Goal: Check status: Check status

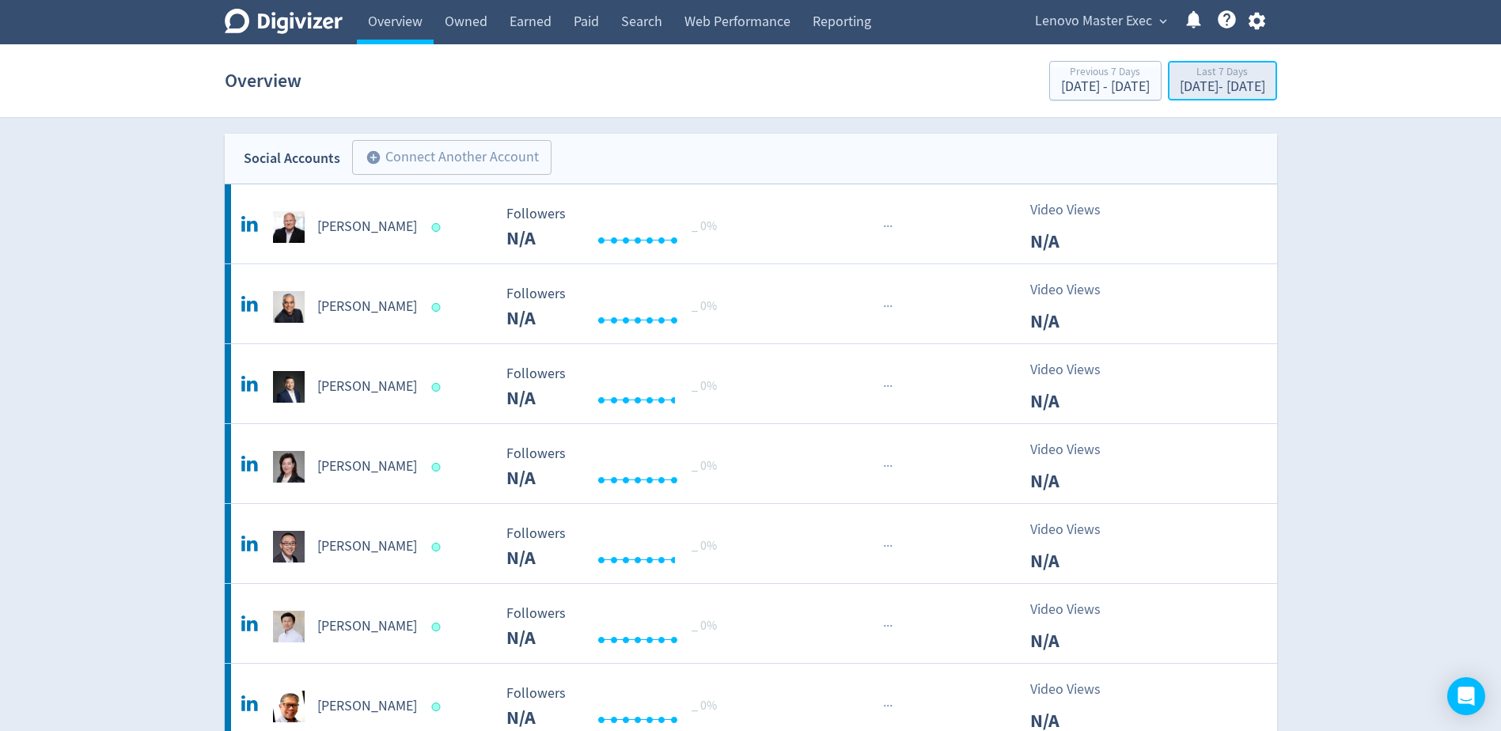
click at [1180, 92] on div "[DATE] - [DATE]" at bounding box center [1222, 87] width 85 height 14
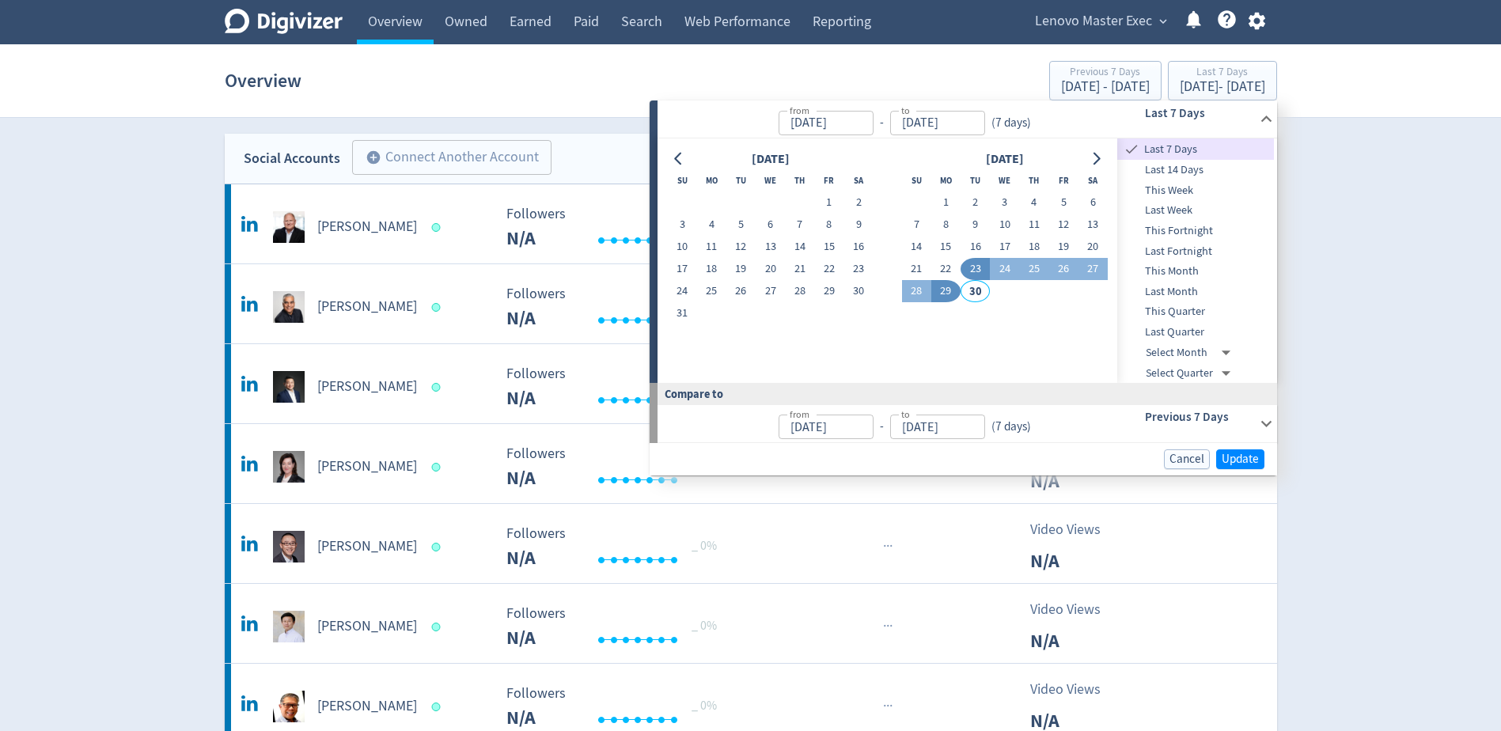
click at [1203, 272] on span "This Month" at bounding box center [1195, 271] width 157 height 17
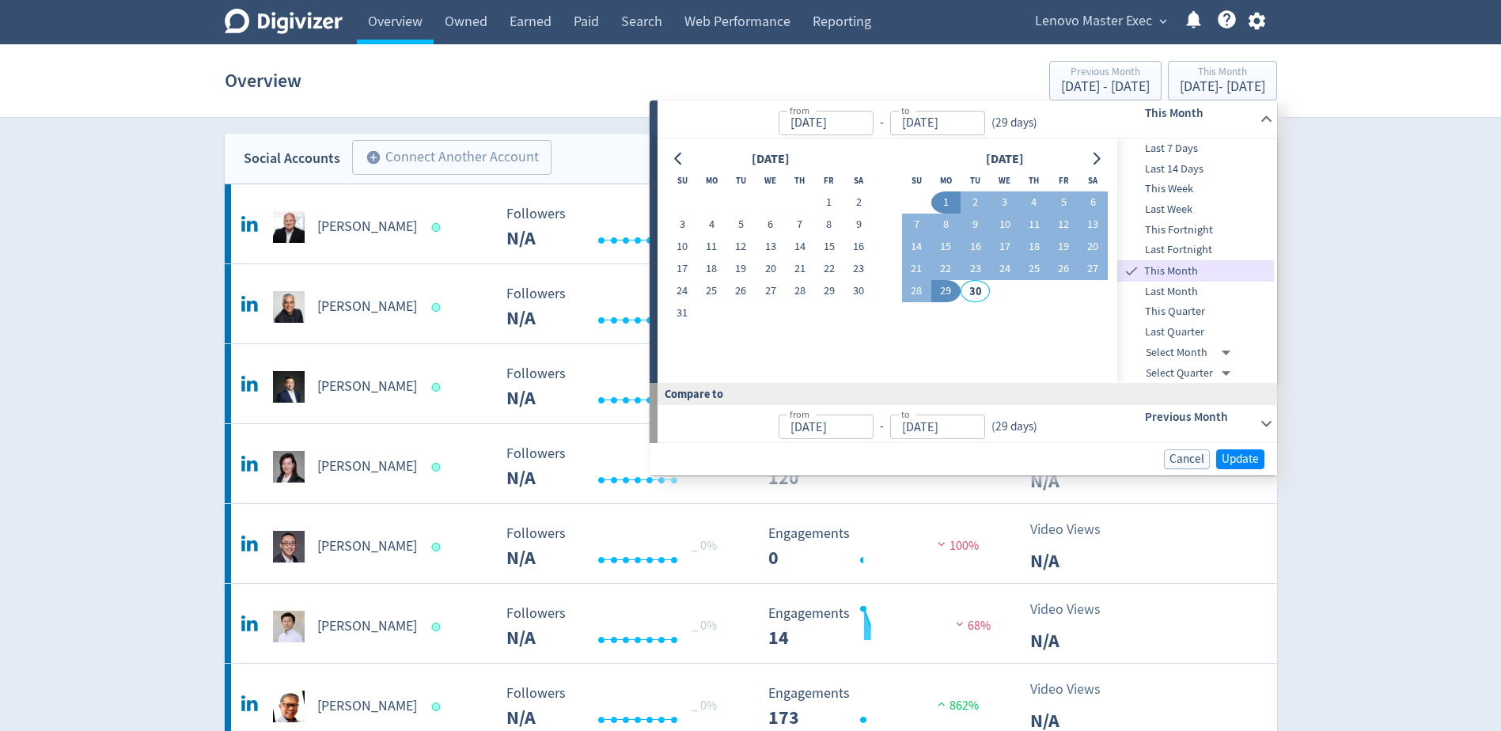
type input "[DATE]"
click at [1241, 460] on span "Update" at bounding box center [1239, 459] width 37 height 12
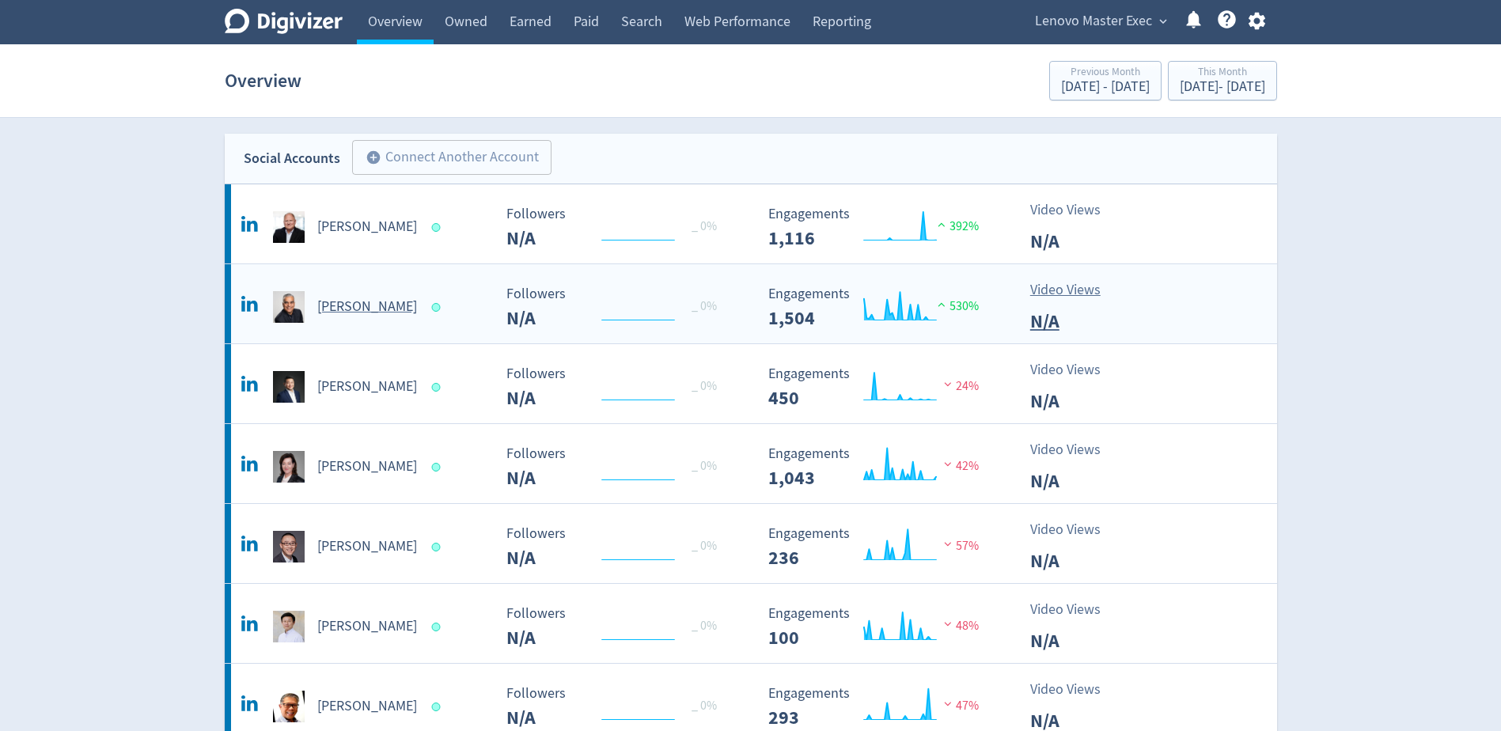
click at [354, 310] on h5 "[PERSON_NAME]" at bounding box center [367, 306] width 100 height 19
